Goal: Task Accomplishment & Management: Use online tool/utility

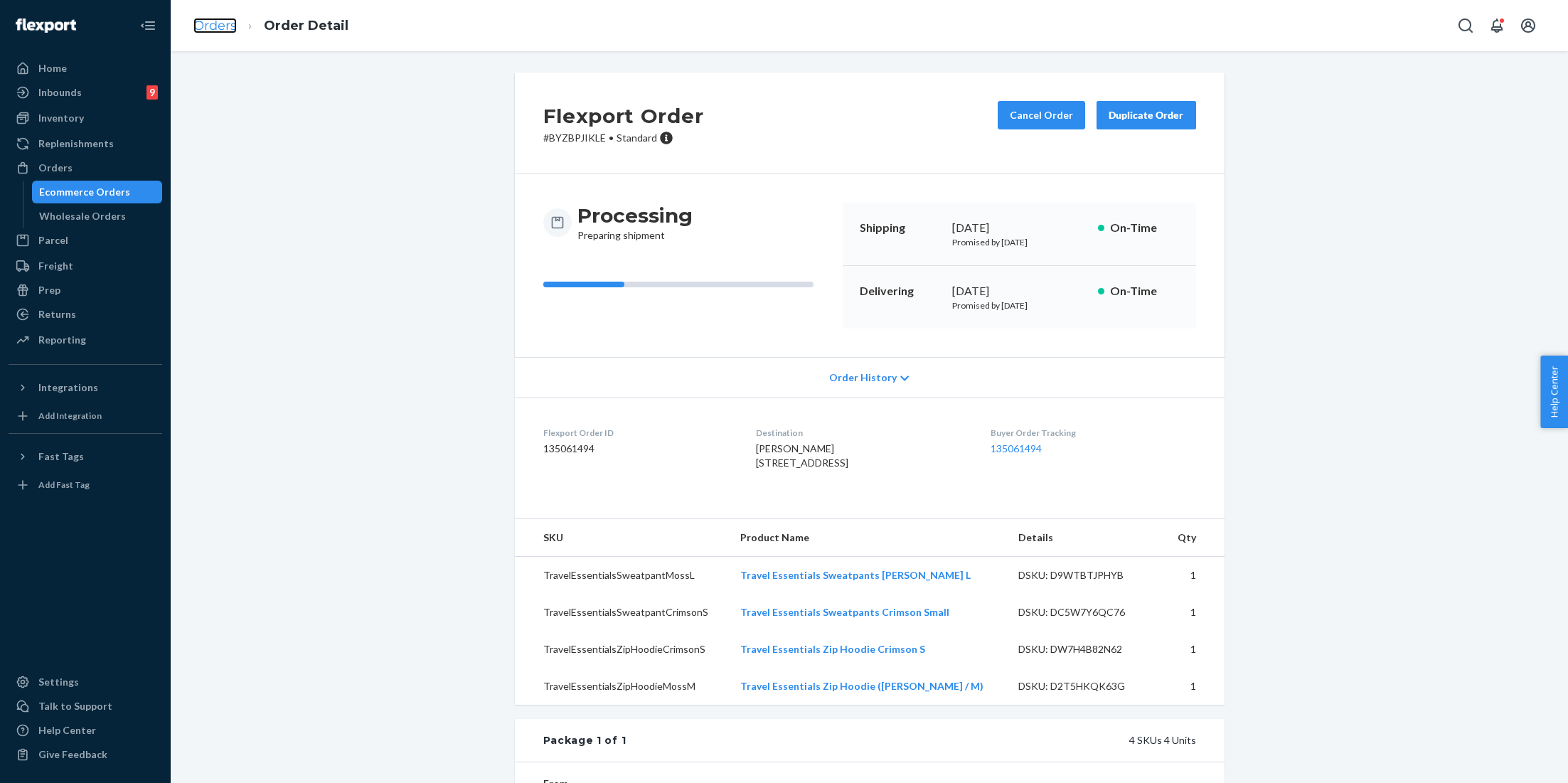
click at [206, 25] on link "Orders" at bounding box center [215, 25] width 43 height 16
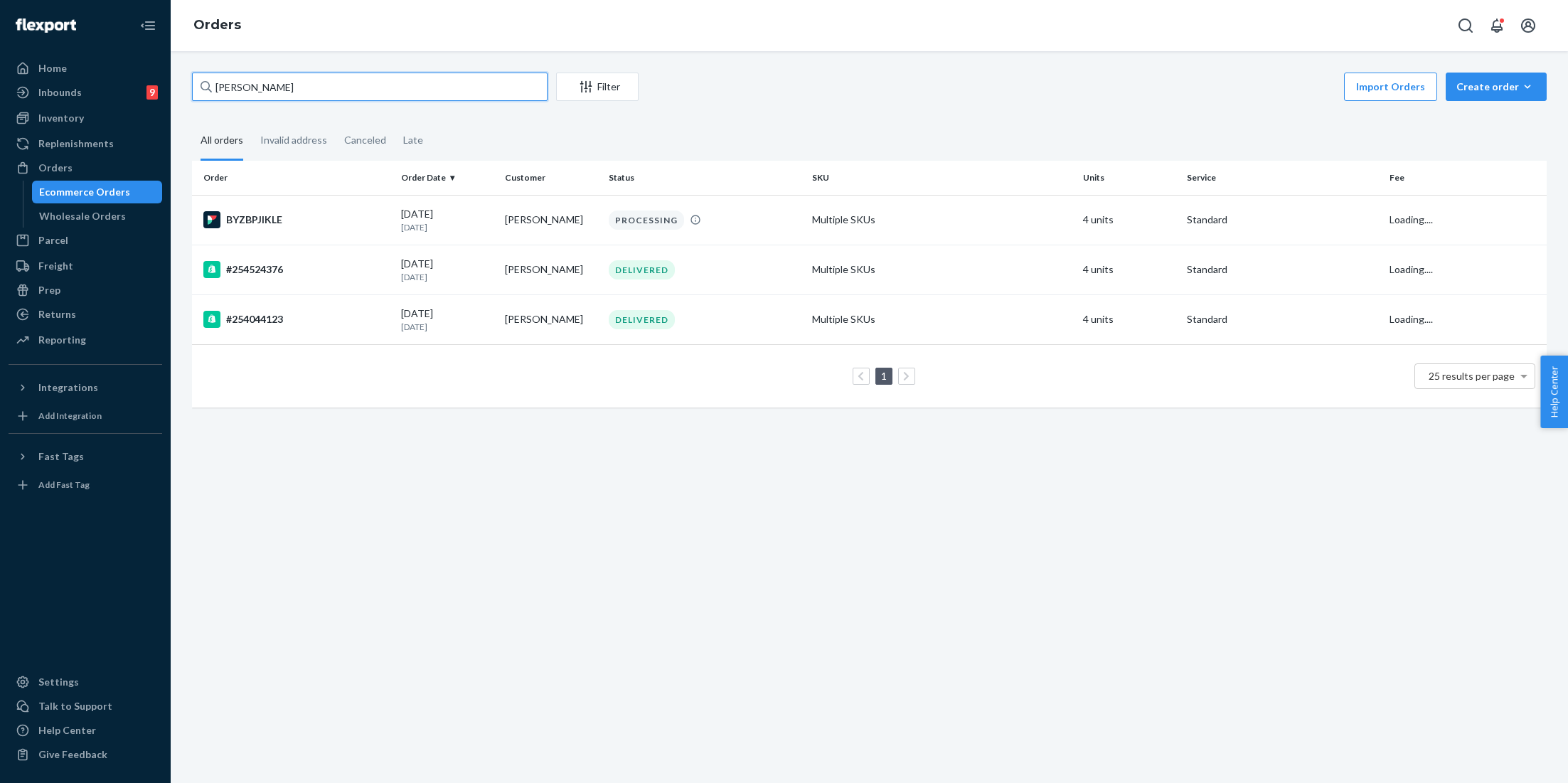
click at [318, 79] on input "[PERSON_NAME]" at bounding box center [370, 87] width 356 height 28
paste input "#254011854"
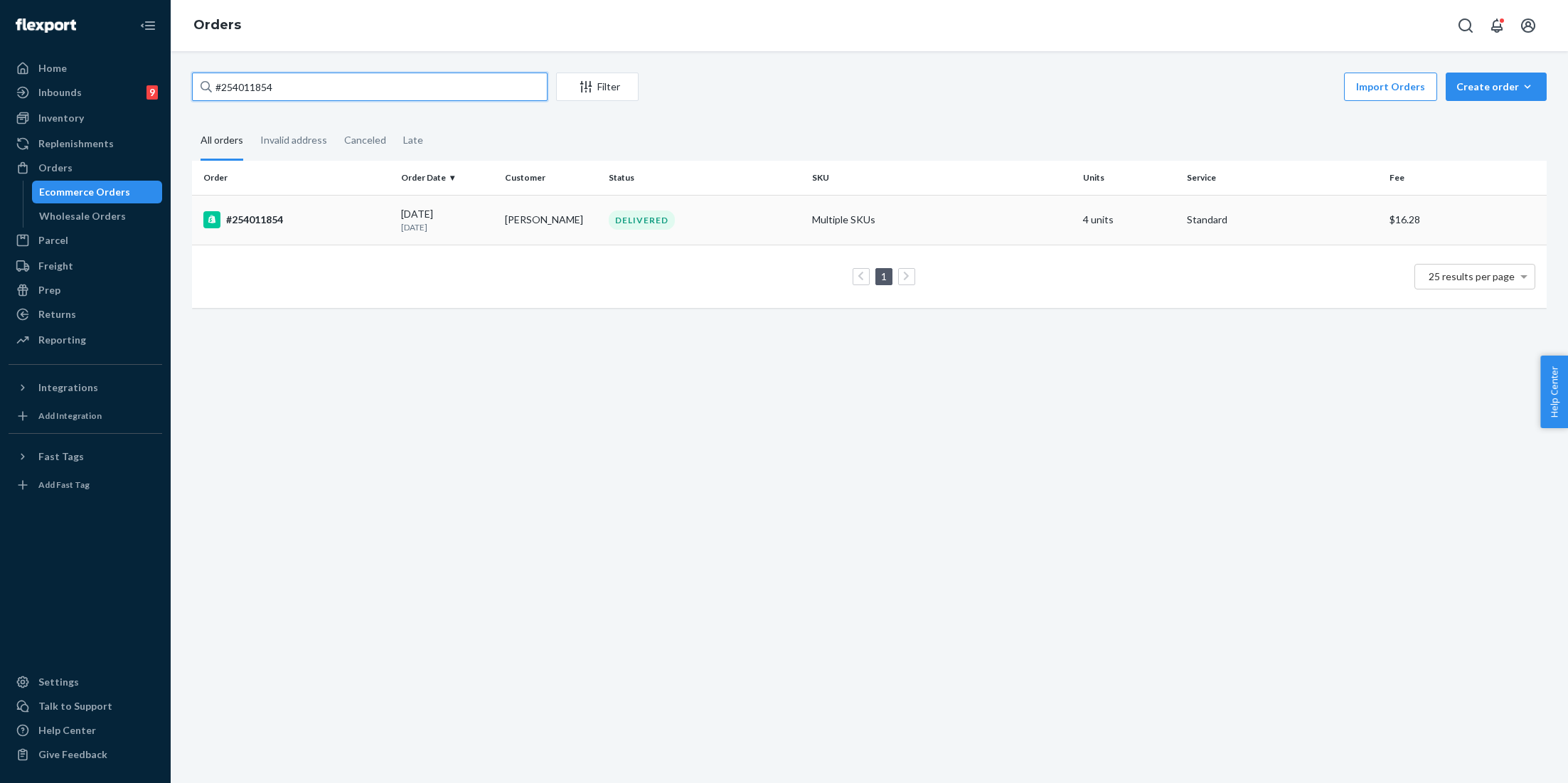
type input "#254011854"
click at [693, 203] on td "DELIVERED" at bounding box center [705, 219] width 203 height 50
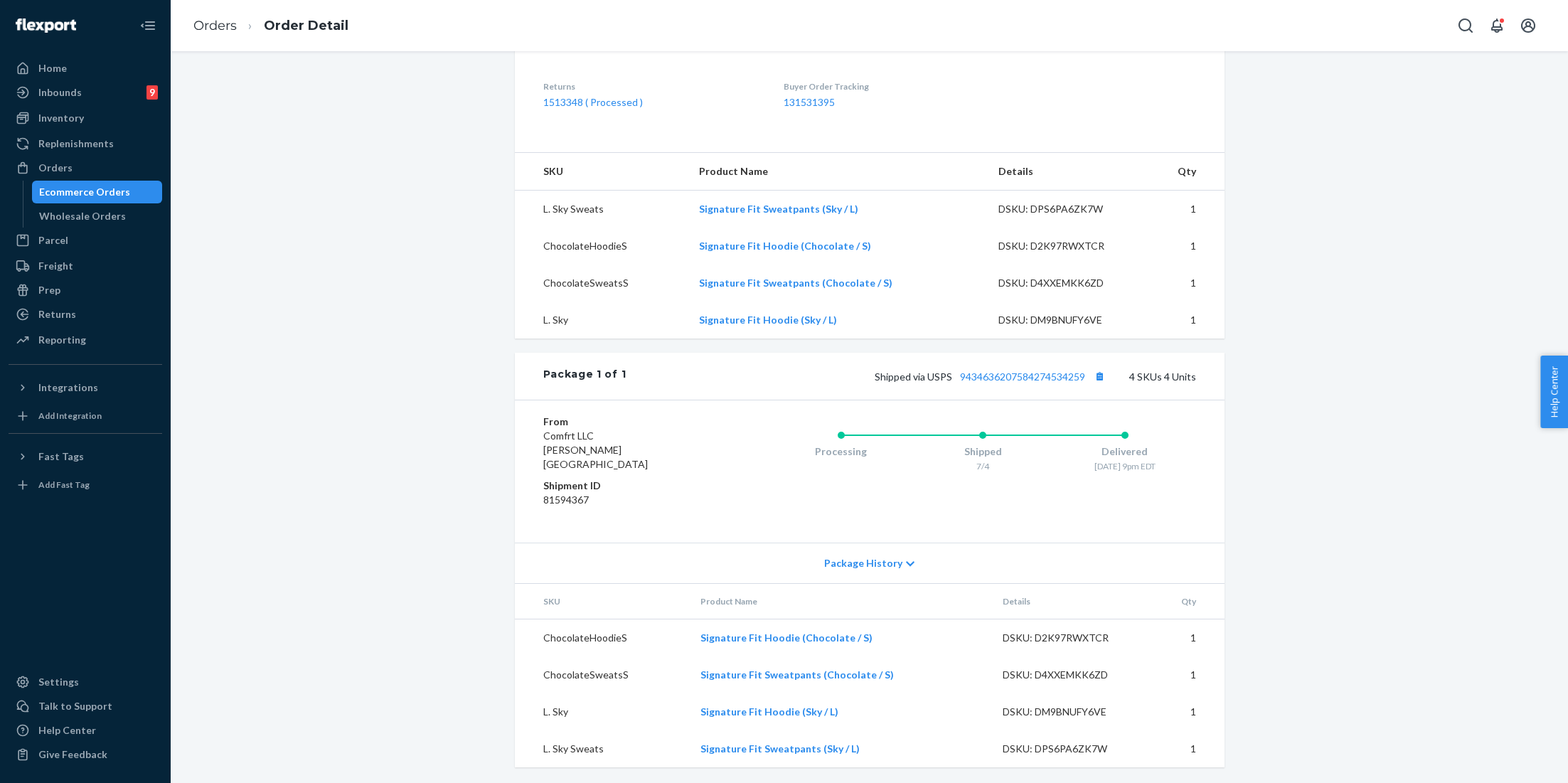
scroll to position [431, 0]
click at [861, 570] on div "Package History" at bounding box center [869, 561] width 710 height 41
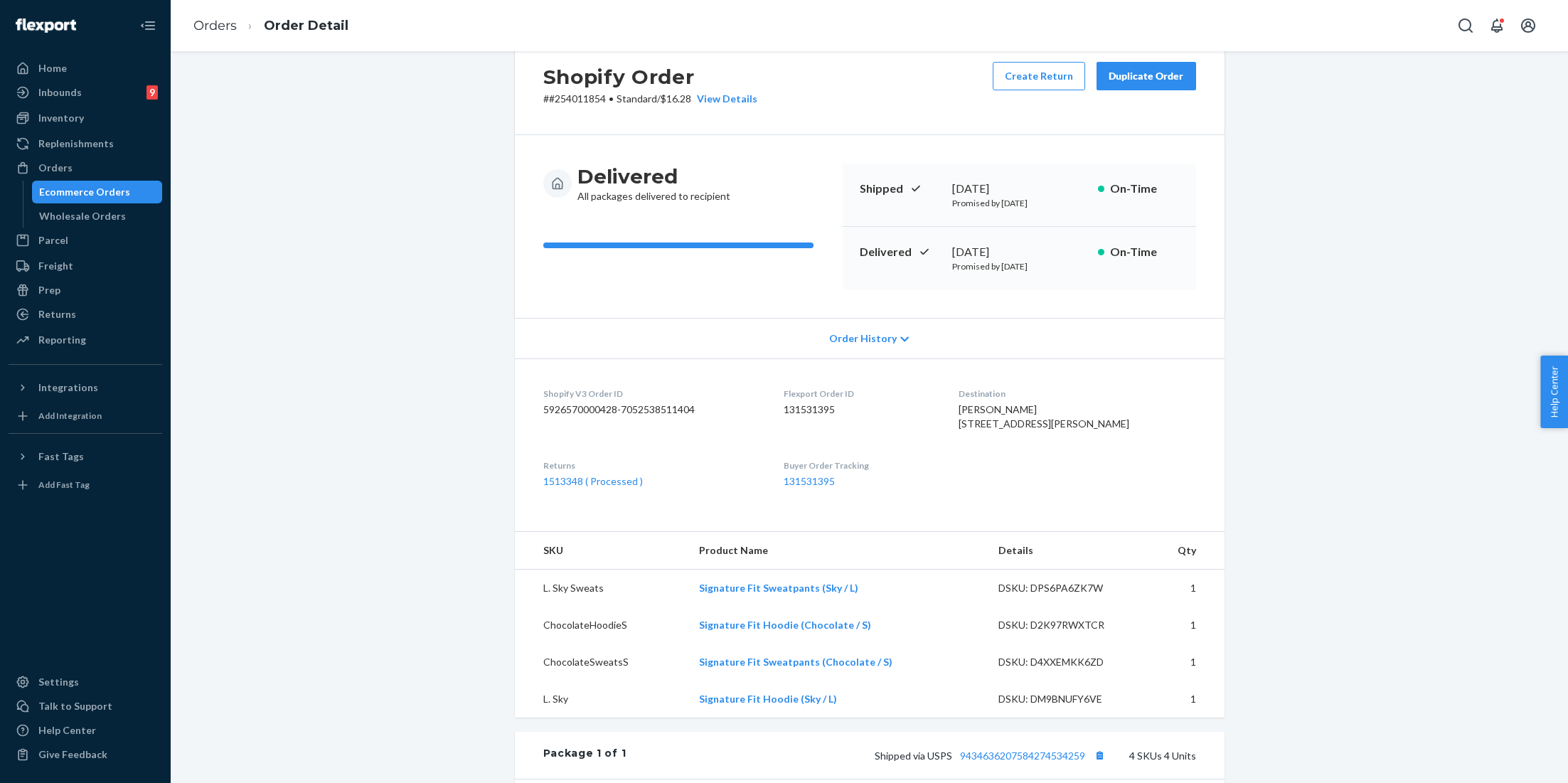
scroll to position [35, 0]
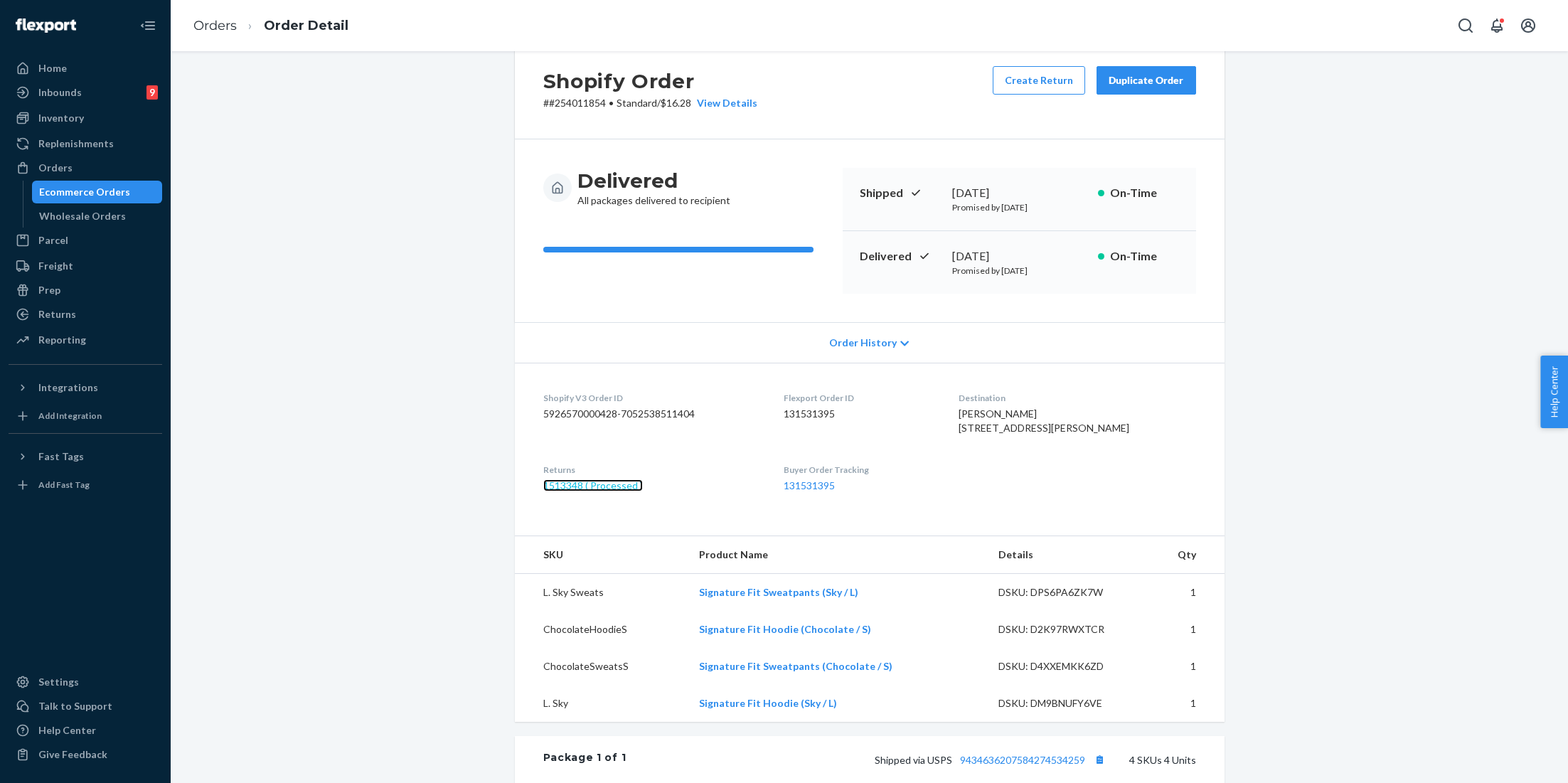
click at [619, 491] on link "1513348 ( Processed )" at bounding box center [593, 485] width 99 height 12
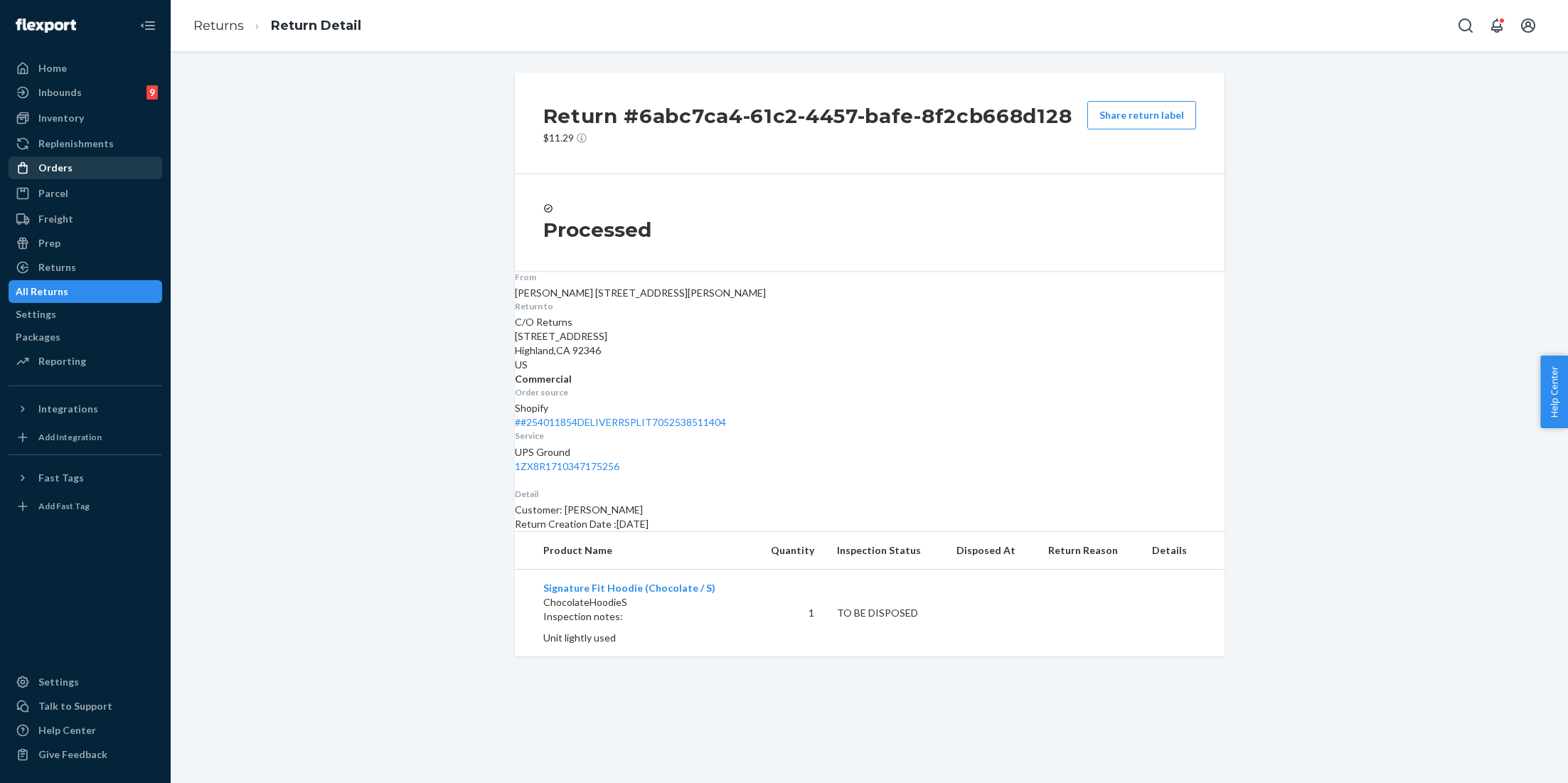
click at [60, 169] on div "Orders" at bounding box center [56, 167] width 34 height 14
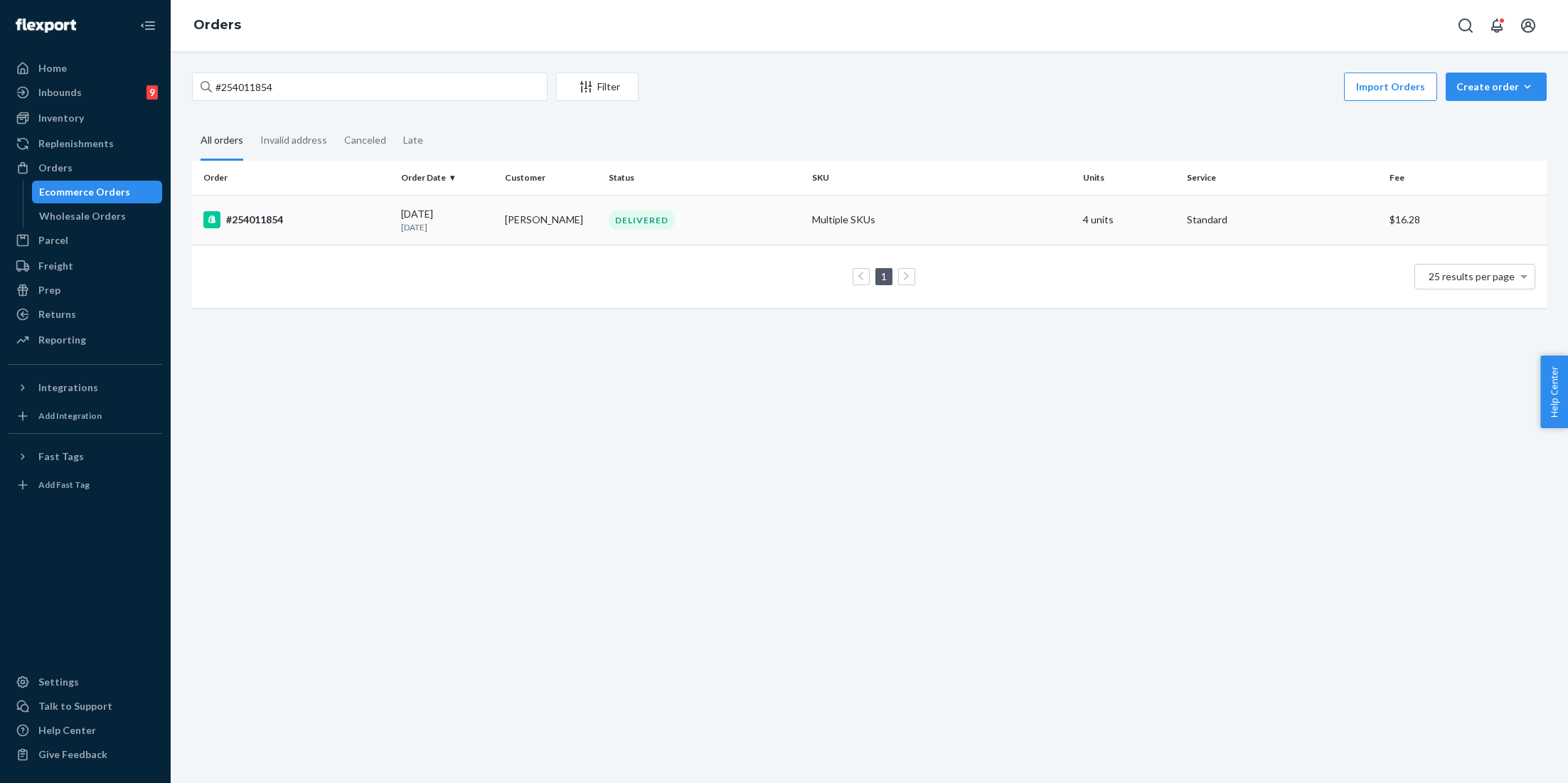
click at [621, 218] on div "DELIVERED" at bounding box center [641, 220] width 66 height 19
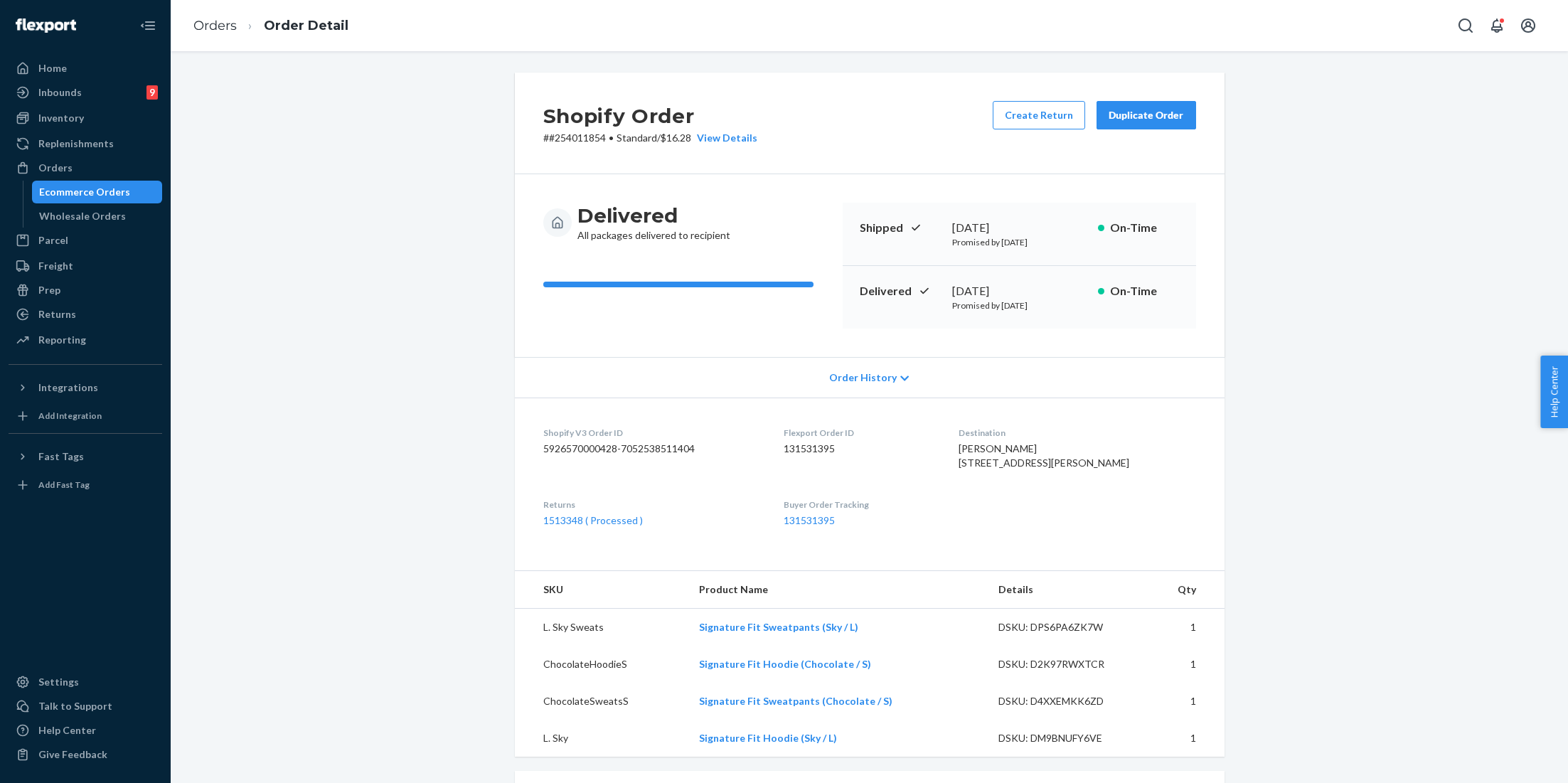
click at [1152, 97] on div "Shopify Order # #254011854 • Standard / $16.28 View Details Create Return Dupli…" at bounding box center [869, 123] width 710 height 102
click at [1143, 111] on div "Duplicate Order" at bounding box center [1146, 115] width 76 height 14
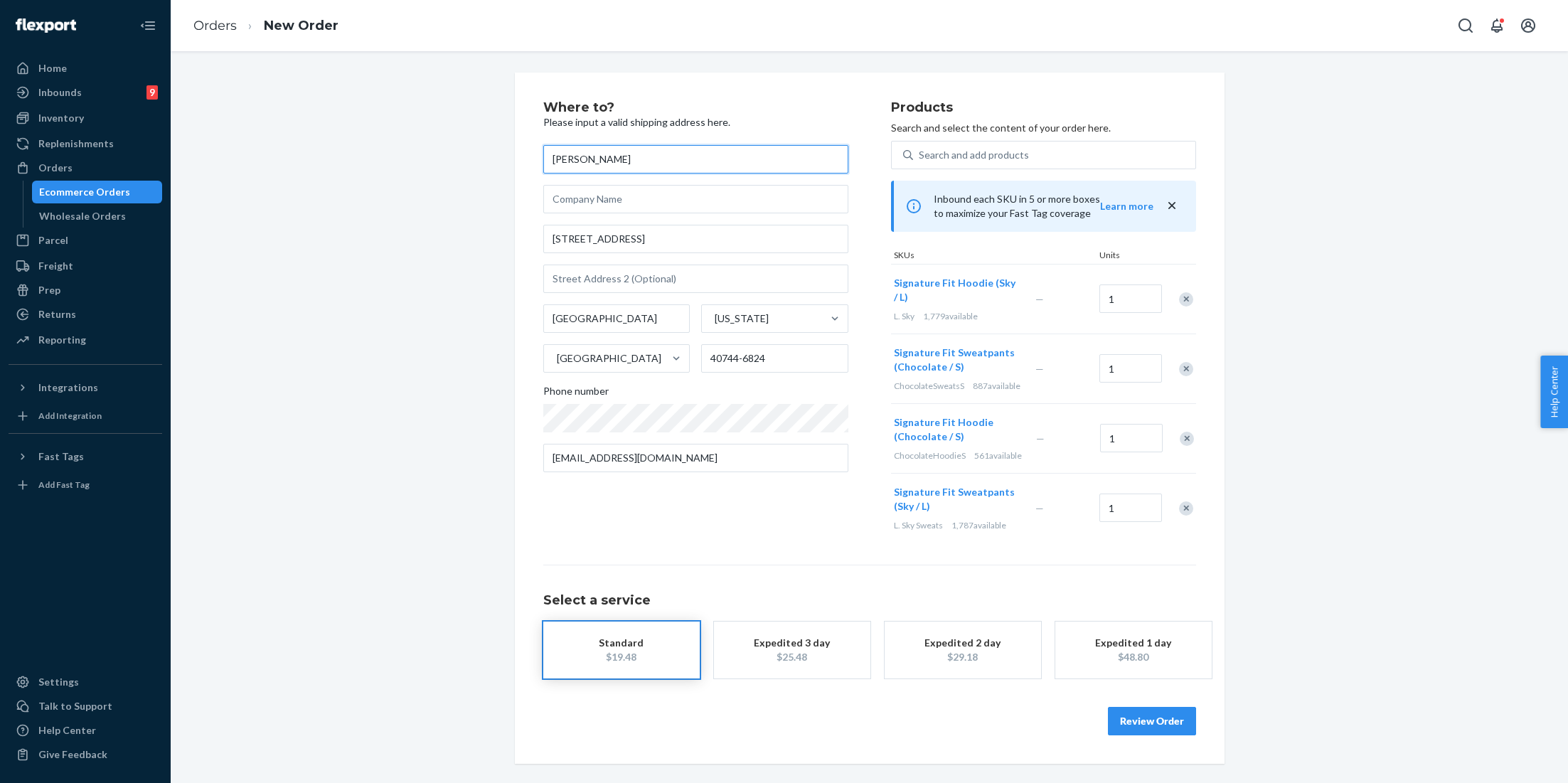
scroll to position [4, 0]
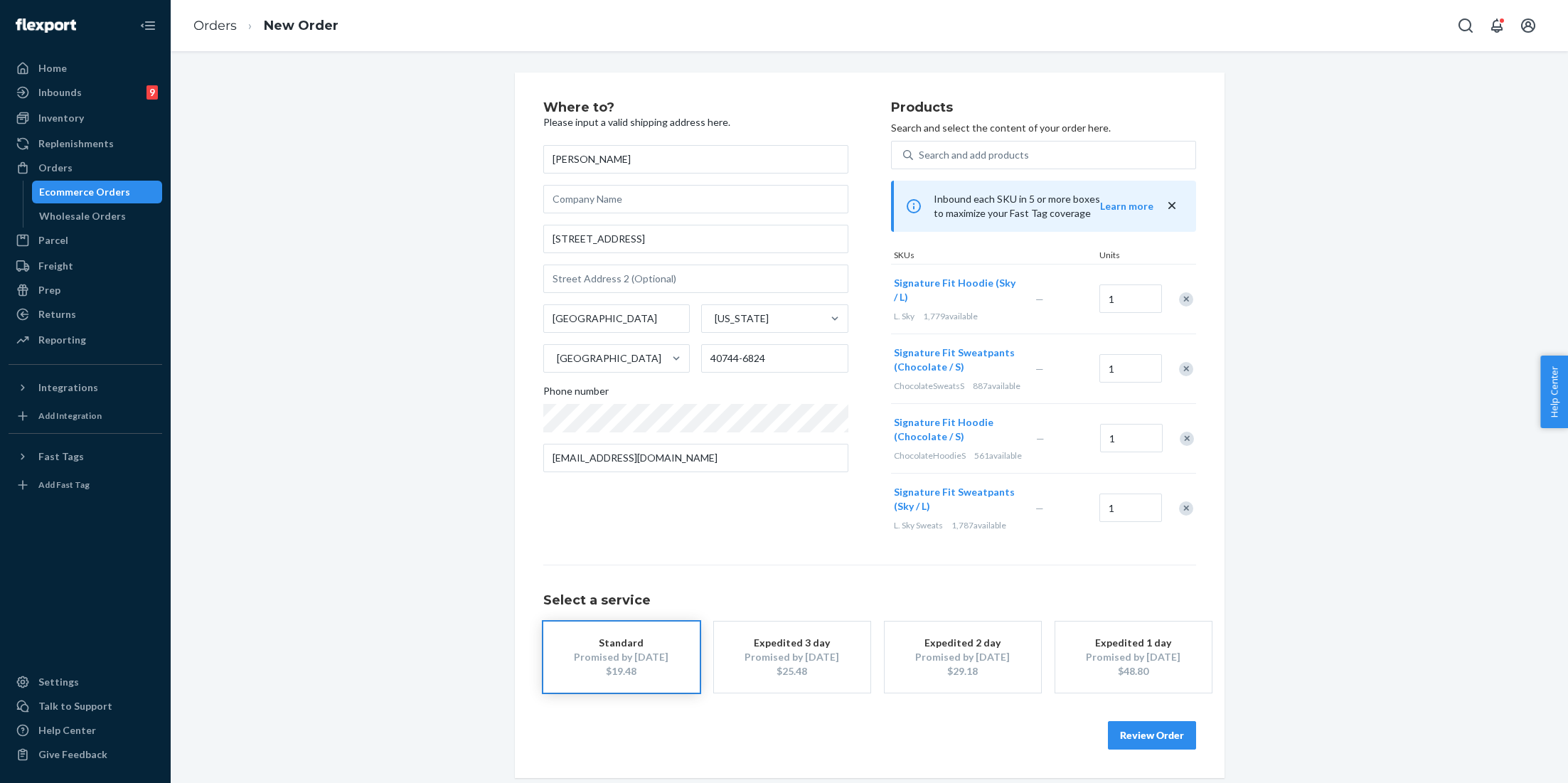
click at [1182, 292] on div "Remove Item" at bounding box center [1186, 299] width 14 height 14
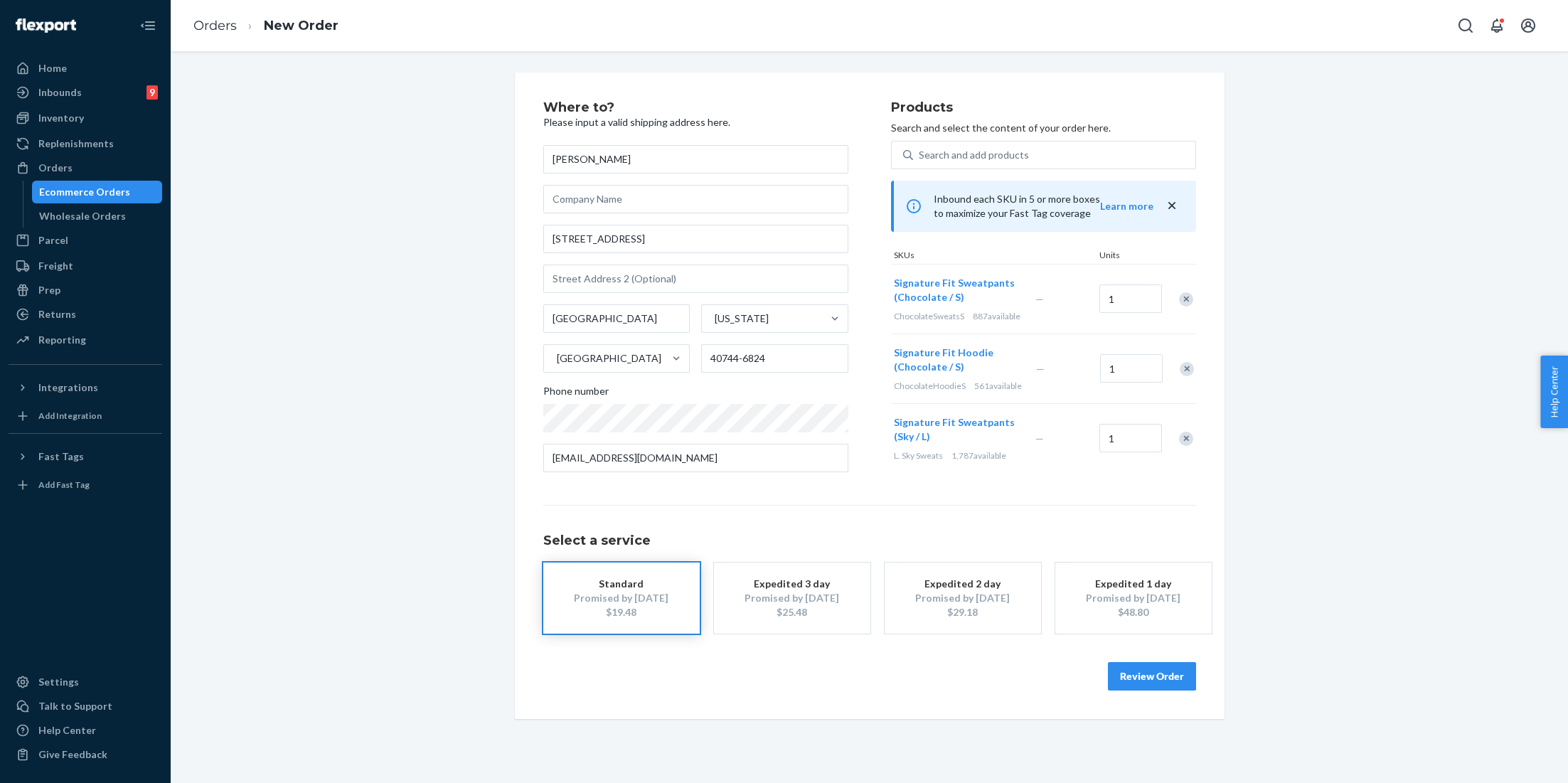
scroll to position [0, 0]
click at [1187, 303] on div "Remove Item" at bounding box center [1186, 299] width 14 height 14
click at [1184, 376] on div "Remove Item" at bounding box center [1186, 369] width 14 height 14
click at [1128, 680] on button "Review Order" at bounding box center [1152, 676] width 88 height 28
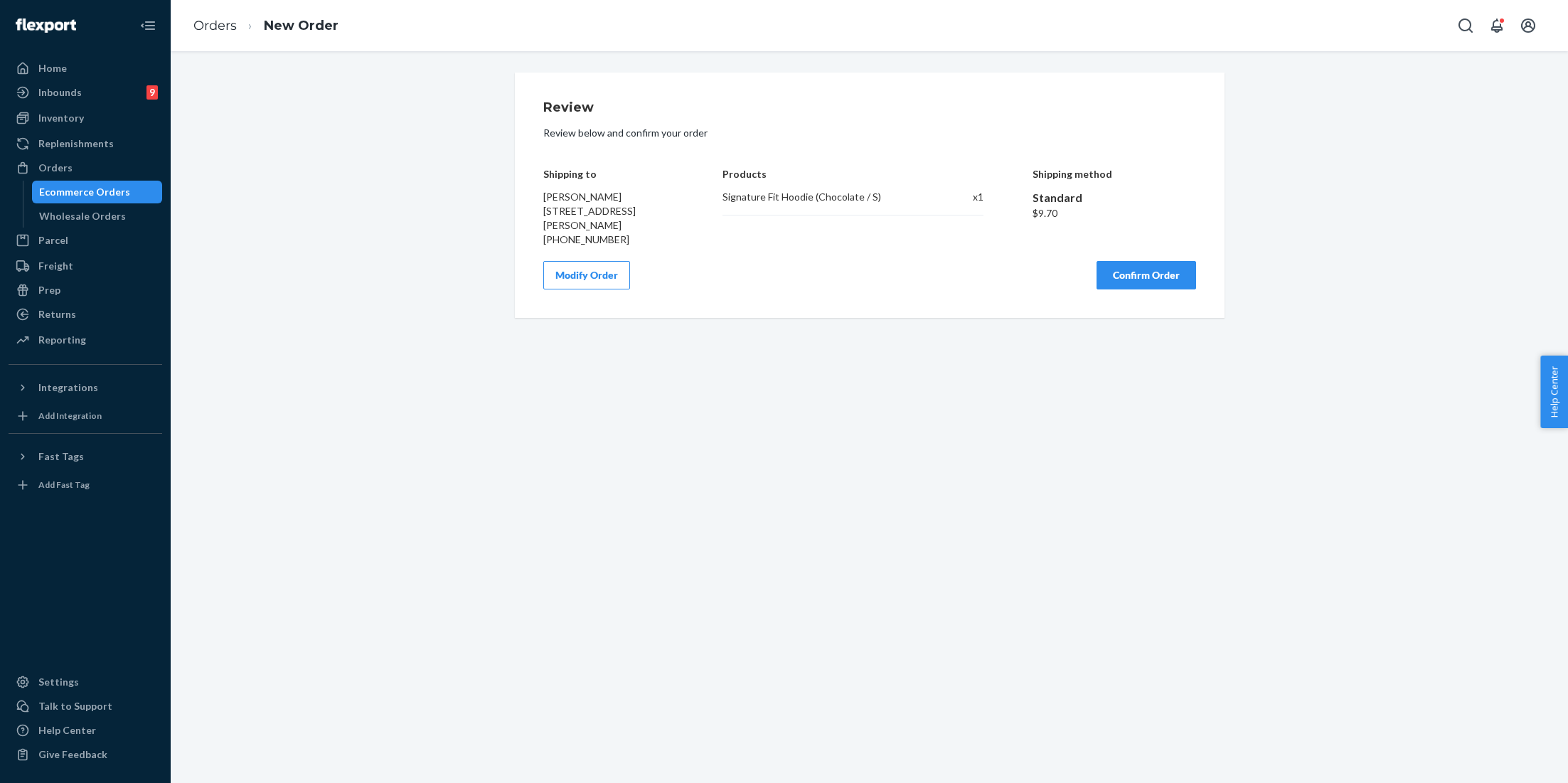
click at [791, 198] on div "Signature Fit Hoodie (Chocolate / S)" at bounding box center [825, 197] width 206 height 14
copy div "Signature Fit Hoodie (Chocolate / S)"
click at [1111, 272] on button "Confirm Order" at bounding box center [1146, 275] width 99 height 28
